Goal: Task Accomplishment & Management: Use online tool/utility

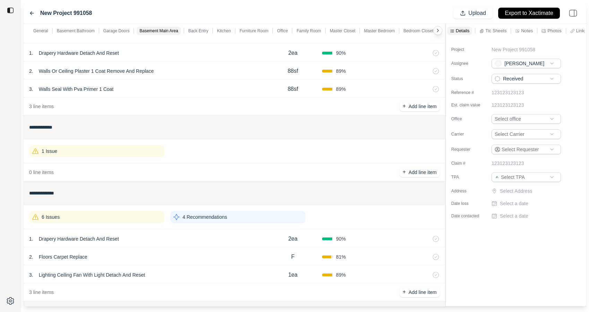
scroll to position [979, 0]
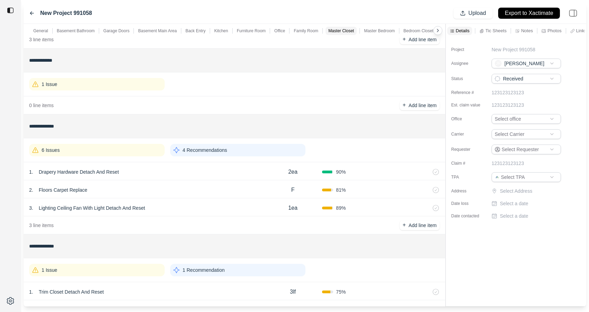
click at [185, 192] on div "2 . Floors Carpet Replace" at bounding box center [146, 190] width 235 height 10
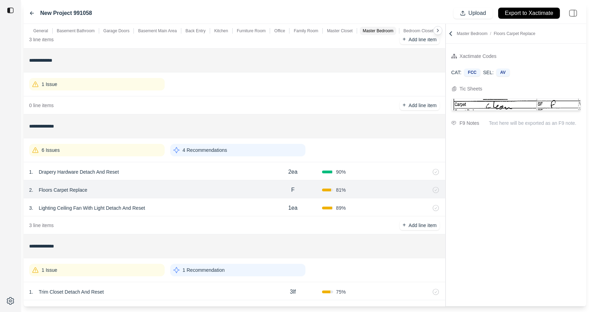
click at [183, 211] on div "3 . Lighting Ceiling Fan With Light Detach And Reset" at bounding box center [146, 208] width 235 height 10
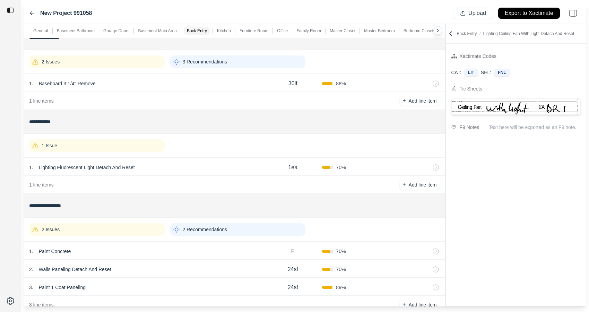
scroll to position [0, 0]
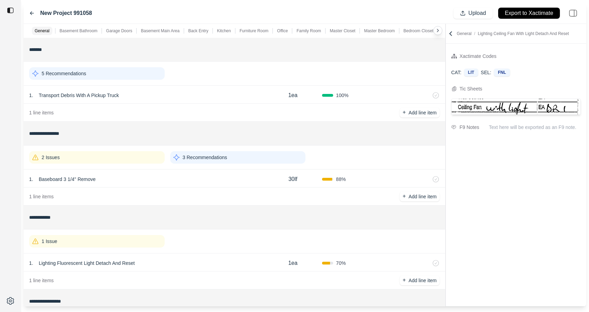
click at [162, 177] on div "1 . Baseboard 3 1/4'' Remove" at bounding box center [146, 180] width 235 height 10
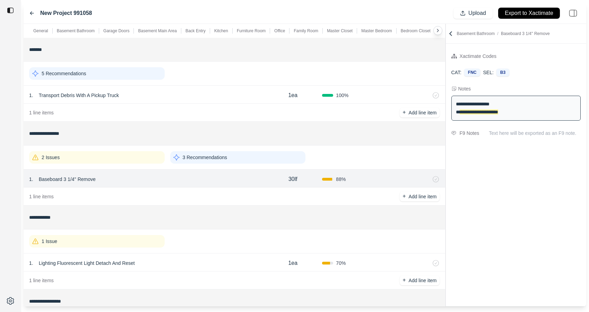
click at [142, 155] on div "2 Issues" at bounding box center [97, 157] width 136 height 12
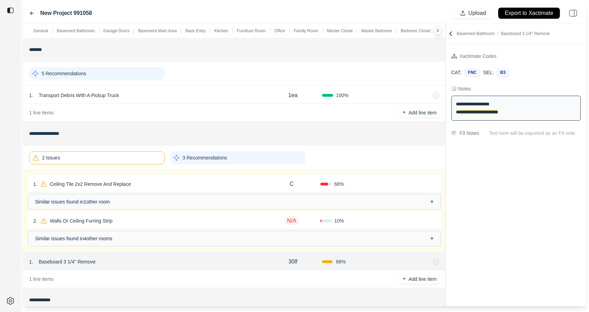
click at [153, 183] on div "1 . Ceiling Tile 2x2 Remove And Replace" at bounding box center [148, 184] width 230 height 10
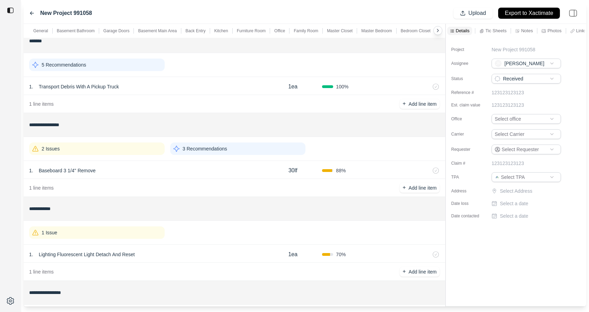
scroll to position [10, 0]
click at [146, 144] on div "2 Issues" at bounding box center [97, 147] width 136 height 12
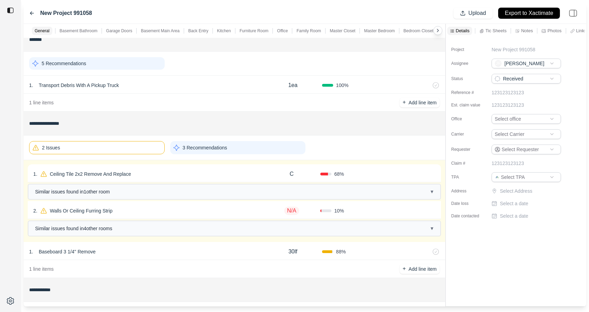
scroll to position [140, 0]
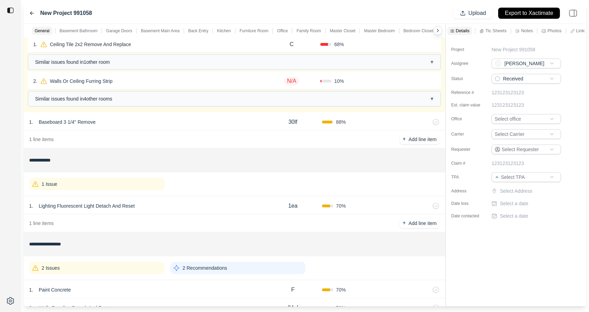
click at [145, 183] on div "1 Issue" at bounding box center [97, 184] width 136 height 12
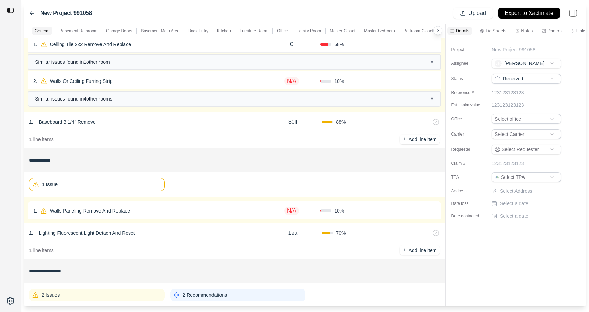
click at [159, 212] on div "1 . Walls Paneling Remove And Replace" at bounding box center [148, 211] width 230 height 10
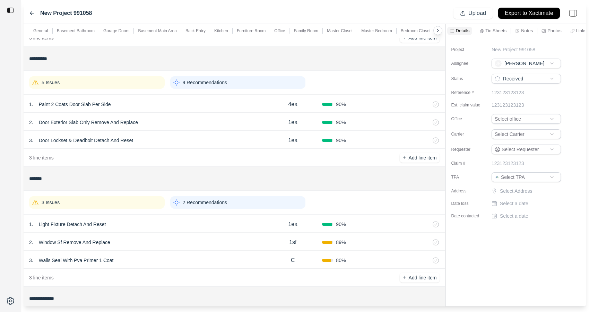
scroll to position [483, 0]
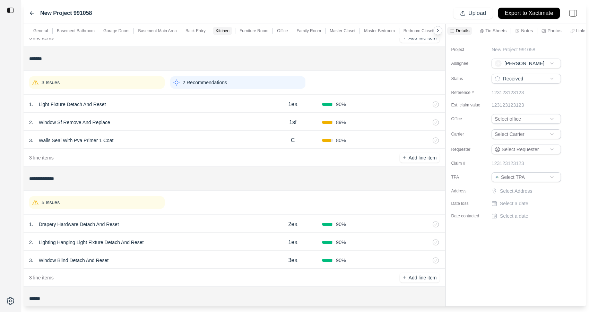
click at [134, 202] on div "5 Issues" at bounding box center [97, 202] width 136 height 12
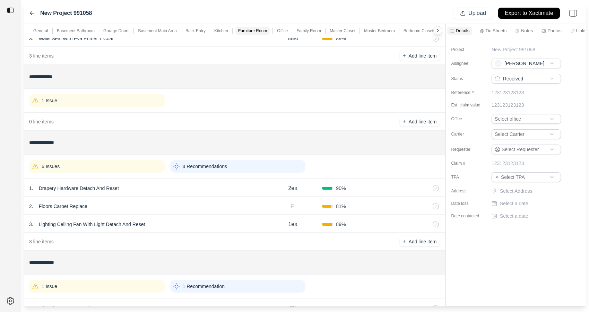
scroll to position [1232, 0]
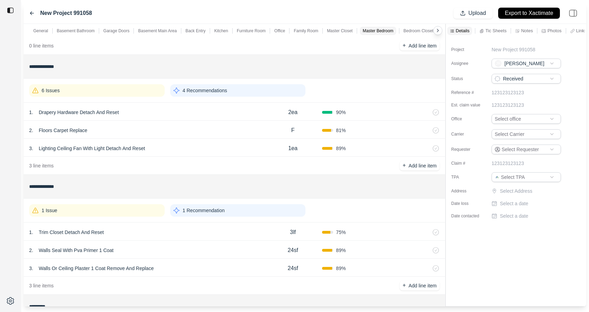
click at [130, 210] on div "1 Issue" at bounding box center [97, 210] width 136 height 12
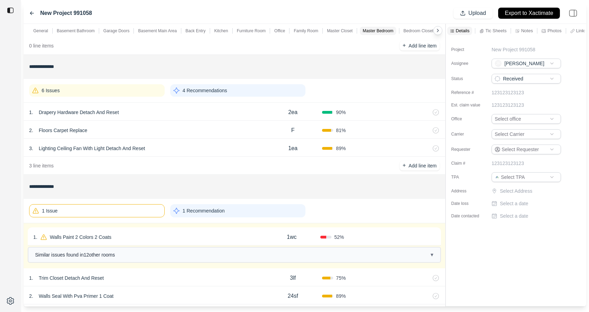
click at [139, 234] on div "1 . Walls Paint 2 Colors 2 Coats" at bounding box center [148, 237] width 230 height 10
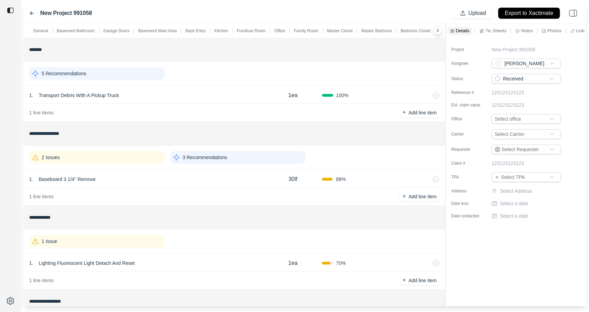
scroll to position [95, 0]
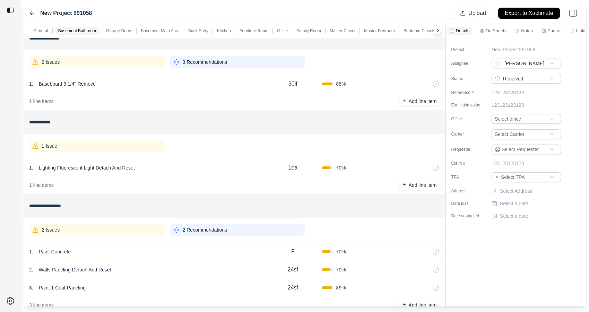
click at [134, 152] on div "1 Issue" at bounding box center [97, 146] width 136 height 12
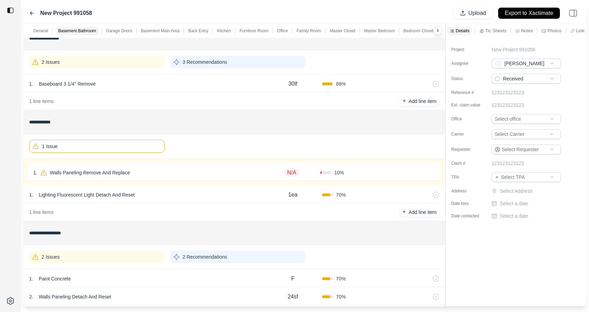
click at [137, 173] on div "1 . Walls Paneling Remove And Replace" at bounding box center [148, 173] width 230 height 10
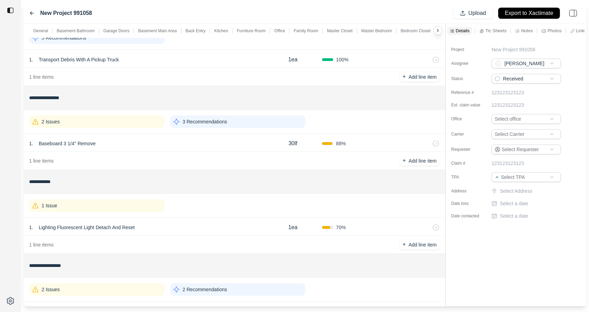
scroll to position [35, 0]
click at [121, 205] on div "1 Issue" at bounding box center [97, 206] width 136 height 12
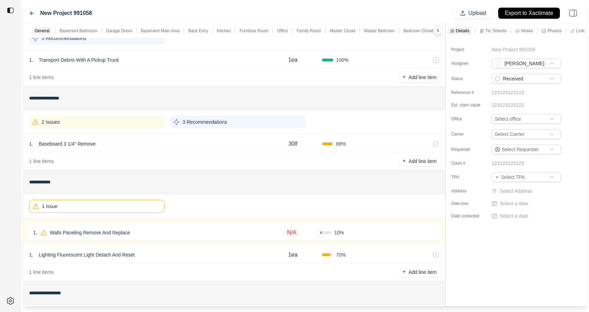
click at [155, 236] on div "1 . Walls Paneling Remove And Replace" at bounding box center [148, 233] width 230 height 10
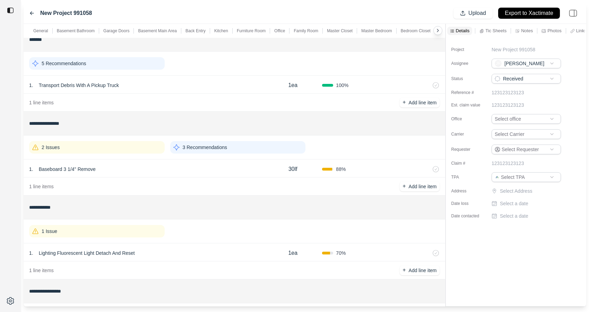
scroll to position [15, 0]
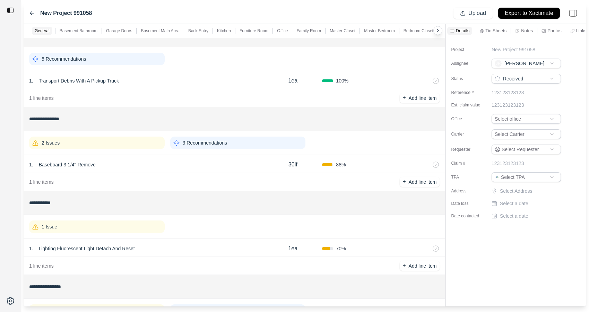
click at [132, 147] on div "2 Issues" at bounding box center [97, 143] width 136 height 12
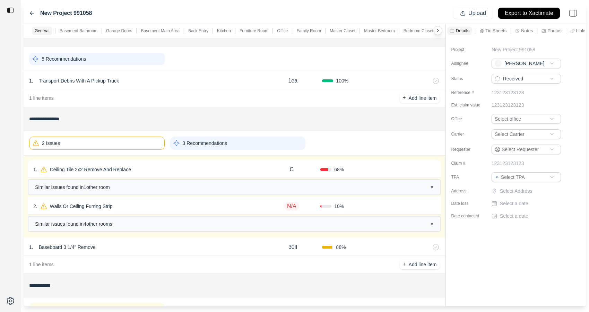
click at [177, 172] on div "1 . Ceiling Tile 2x2 Remove And Replace" at bounding box center [148, 170] width 230 height 10
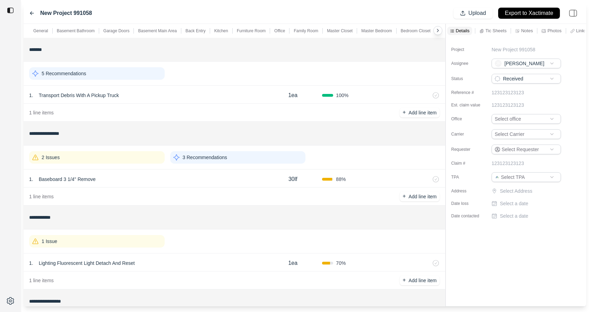
click at [119, 153] on div "2 Issues" at bounding box center [97, 157] width 136 height 12
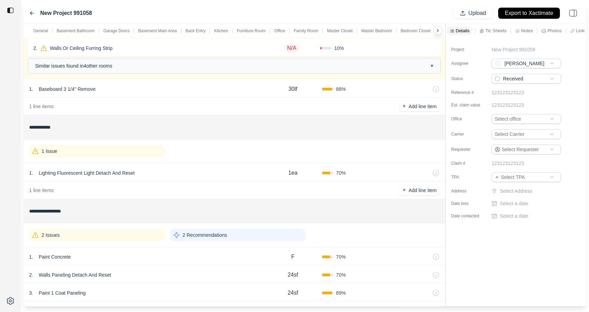
scroll to position [243, 0]
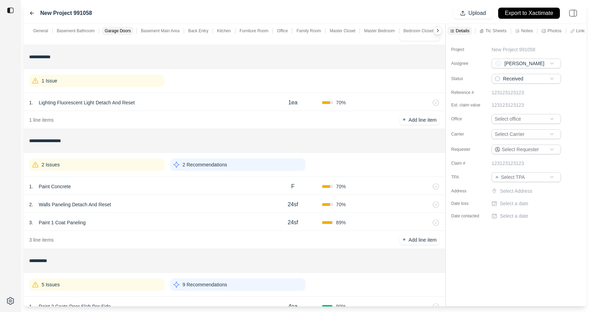
click at [138, 82] on div "1 Issue" at bounding box center [97, 81] width 136 height 12
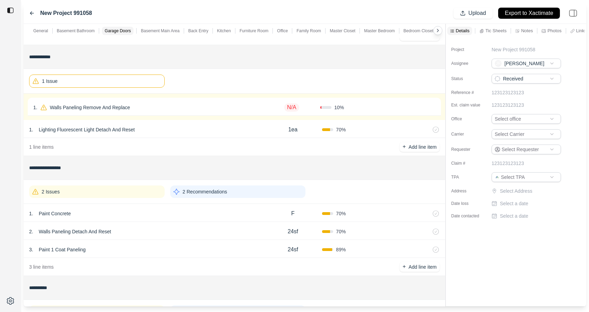
click at [184, 108] on div "1 . Walls Paneling Remove And Replace" at bounding box center [148, 108] width 230 height 10
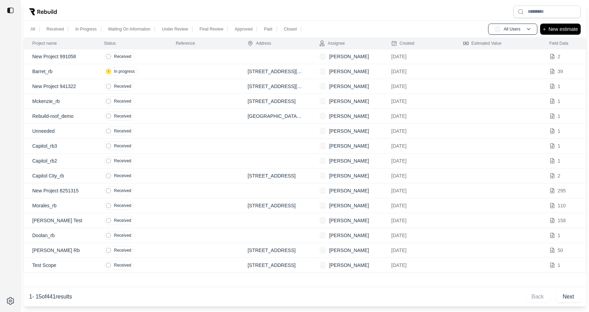
click at [158, 54] on td "Received" at bounding box center [132, 56] width 72 height 15
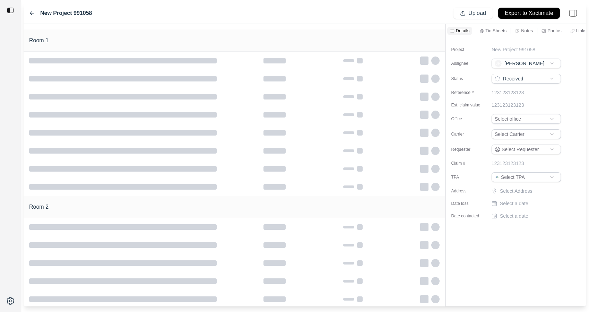
click at [157, 24] on div at bounding box center [235, 27] width 422 height 6
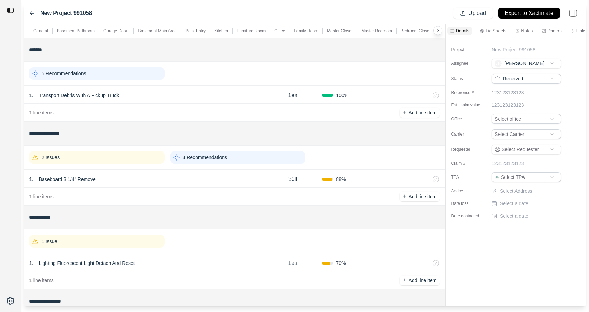
click at [119, 162] on div "2 Issues" at bounding box center [97, 157] width 136 height 12
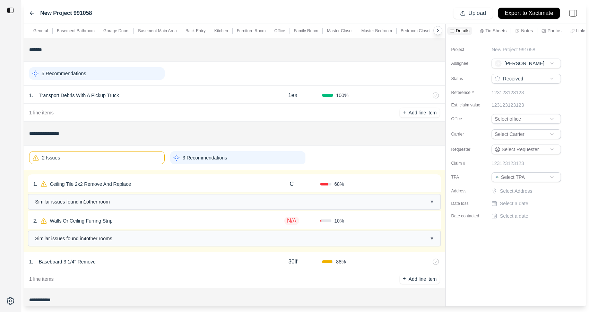
click at [155, 181] on div "1 . Ceiling Tile 2x2 Remove And Replace" at bounding box center [148, 184] width 230 height 10
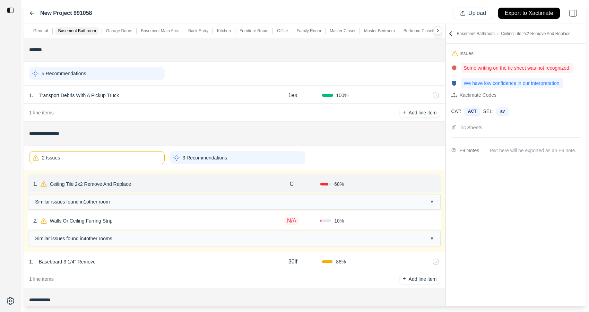
click at [188, 222] on div "2 . Walls Or Ceiling Furring Strip" at bounding box center [148, 221] width 230 height 10
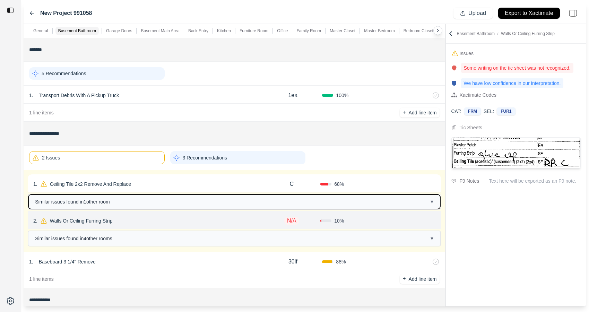
click at [185, 205] on button "Similar issues found in 1 other room ▾" at bounding box center [234, 202] width 412 height 15
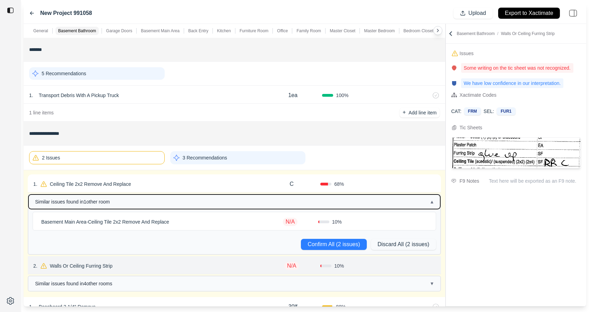
click at [185, 205] on button "Similar issues found in 1 other room ▴" at bounding box center [234, 202] width 412 height 15
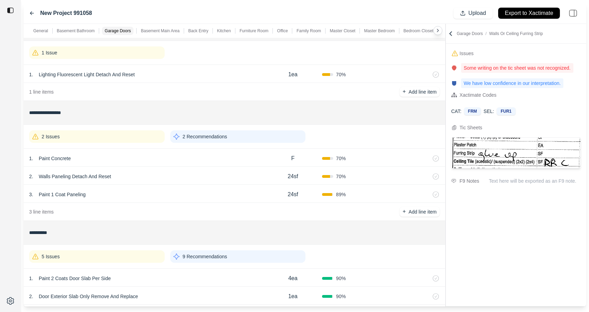
click at [108, 261] on div "5 Issues" at bounding box center [97, 256] width 136 height 12
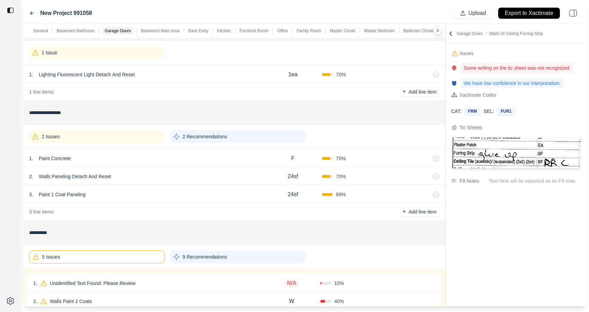
scroll to position [309, 0]
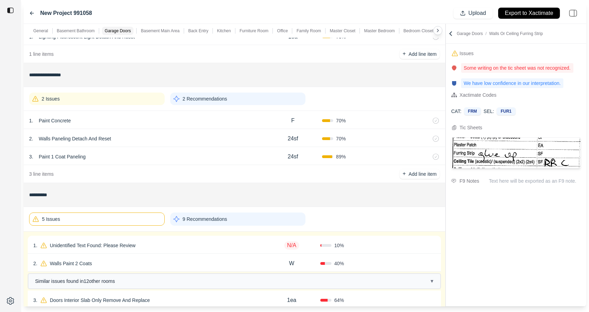
click at [143, 241] on div "1 . Unidentified Text Found: Please Review" at bounding box center [148, 246] width 230 height 10
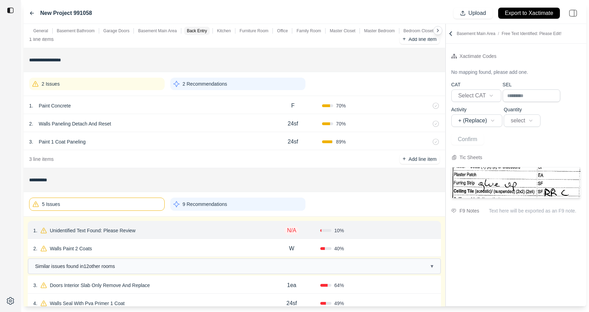
click at [143, 244] on div "2 . Walls Paint 2 Coats" at bounding box center [148, 249] width 230 height 10
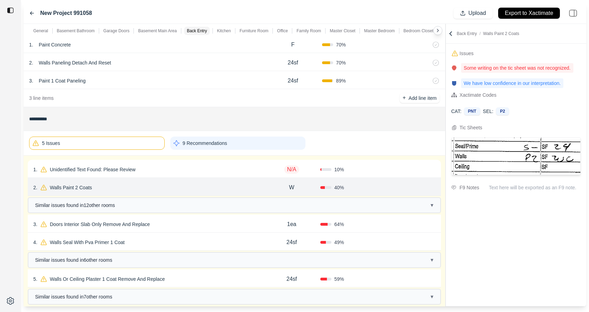
scroll to position [388, 0]
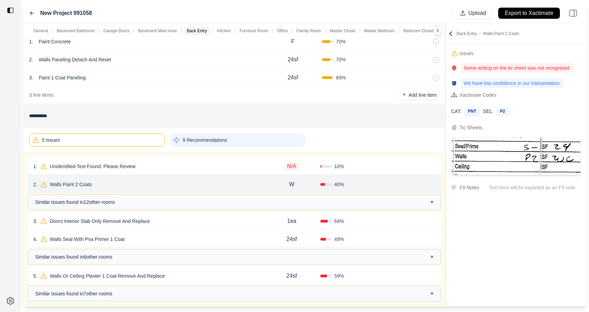
click at [153, 225] on div "3 . Doors Interior Slab Only Remove And Replace" at bounding box center [148, 221] width 230 height 10
select select "*"
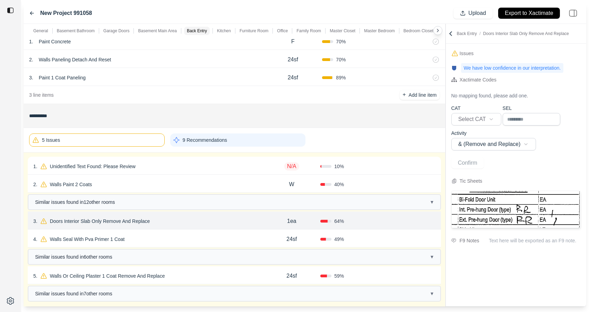
click at [153, 233] on div "4 . Walls Seal With Pva Primer 1 Coat 24sf 49 % Confirm" at bounding box center [235, 239] width 414 height 18
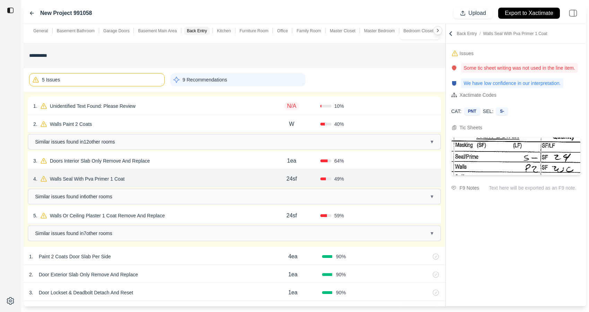
scroll to position [449, 0]
click at [159, 216] on p "Walls Or Ceiling Plaster 1 Coat Remove And Replace" at bounding box center [107, 215] width 121 height 10
select select "*"
